Goal: Find contact information: Find contact information

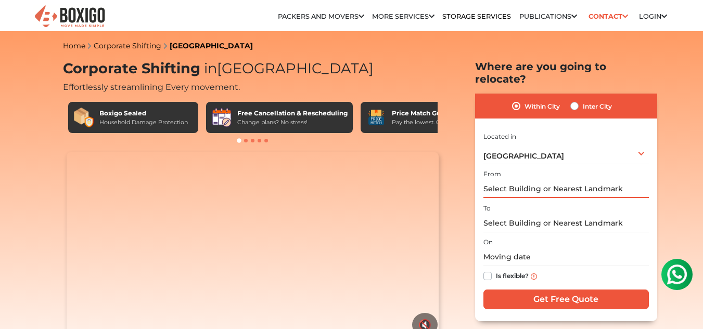
click at [565, 180] on input "text" at bounding box center [565, 189] width 165 height 18
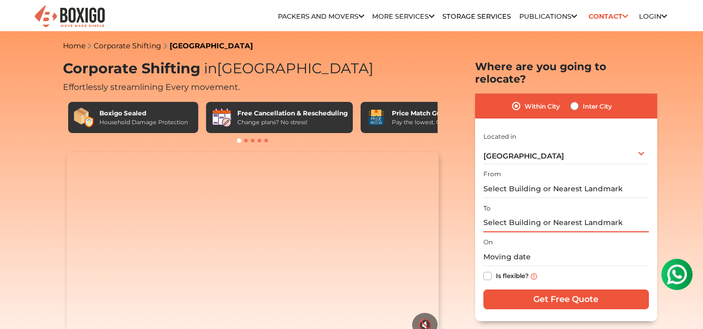
click at [551, 214] on input "text" at bounding box center [565, 223] width 165 height 18
click at [524, 100] on label "Within City" at bounding box center [541, 106] width 35 height 12
click at [515, 100] on input "Within City" at bounding box center [516, 105] width 8 height 10
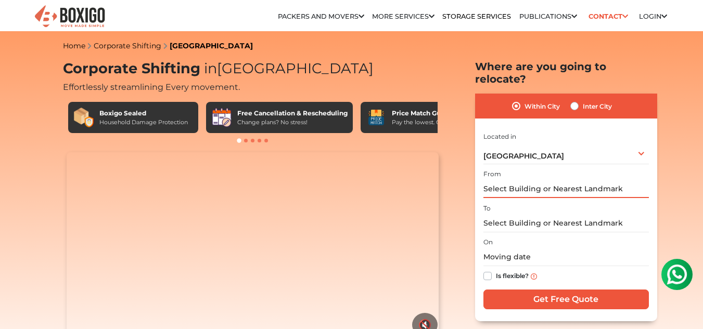
click at [538, 180] on input "text" at bounding box center [565, 189] width 165 height 18
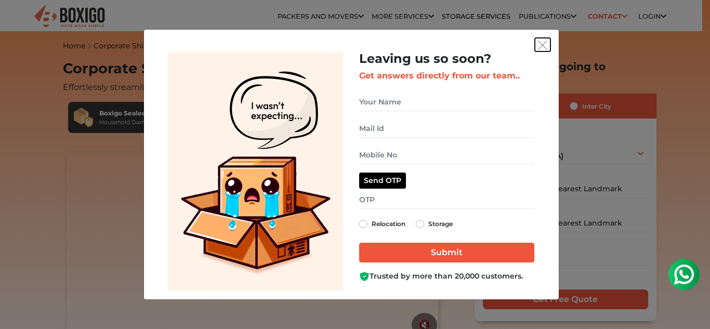
click at [546, 42] on img "get free quote dialog" at bounding box center [542, 45] width 9 height 9
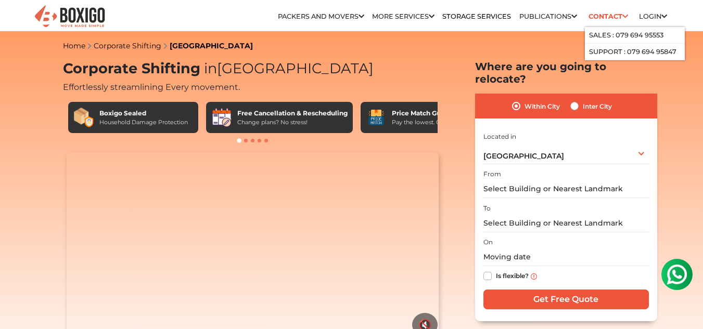
click at [611, 16] on link "Contact" at bounding box center [608, 16] width 46 height 16
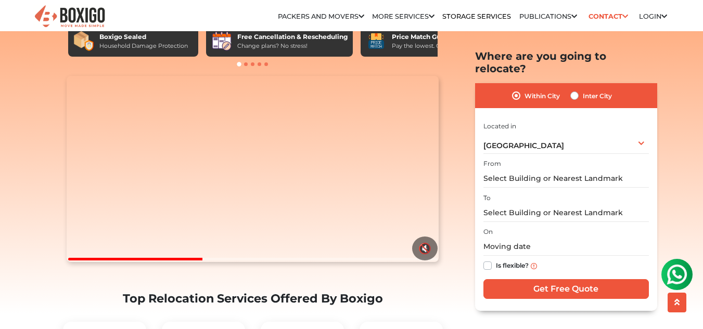
scroll to position [104, 0]
